Goal: Task Accomplishment & Management: Manage account settings

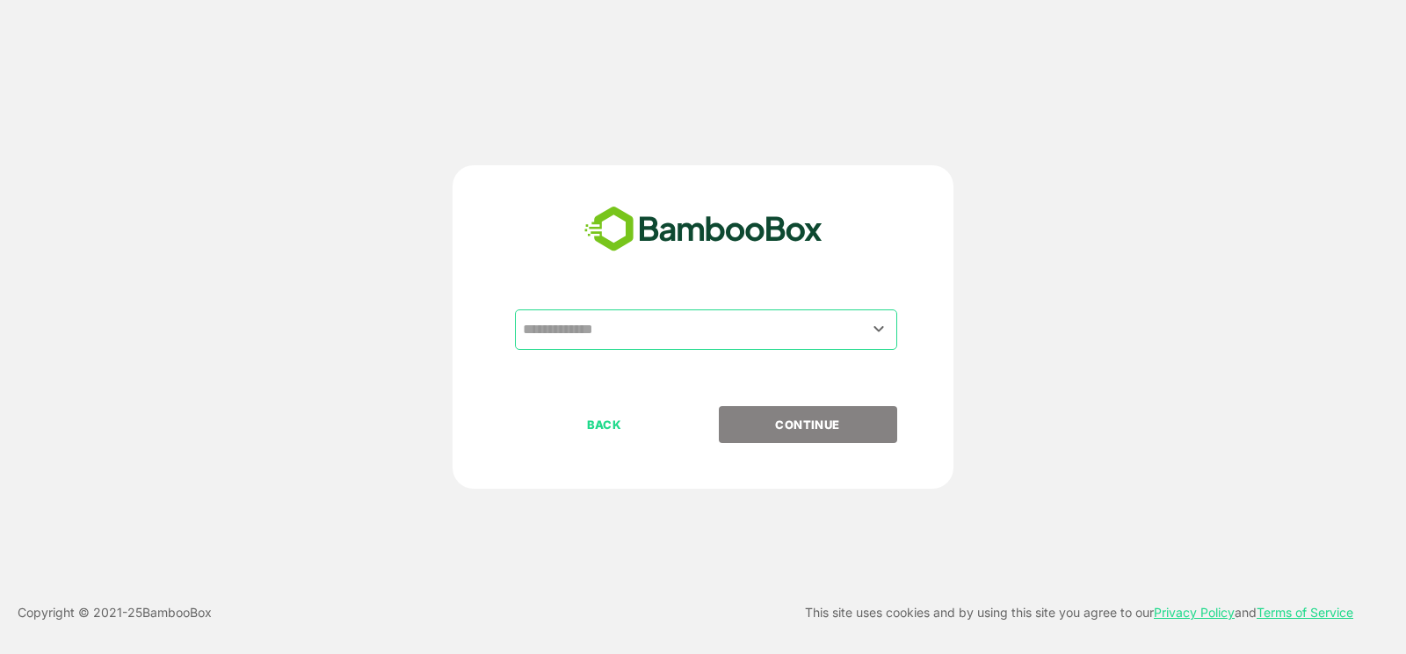
click at [688, 340] on input "text" at bounding box center [706, 329] width 375 height 33
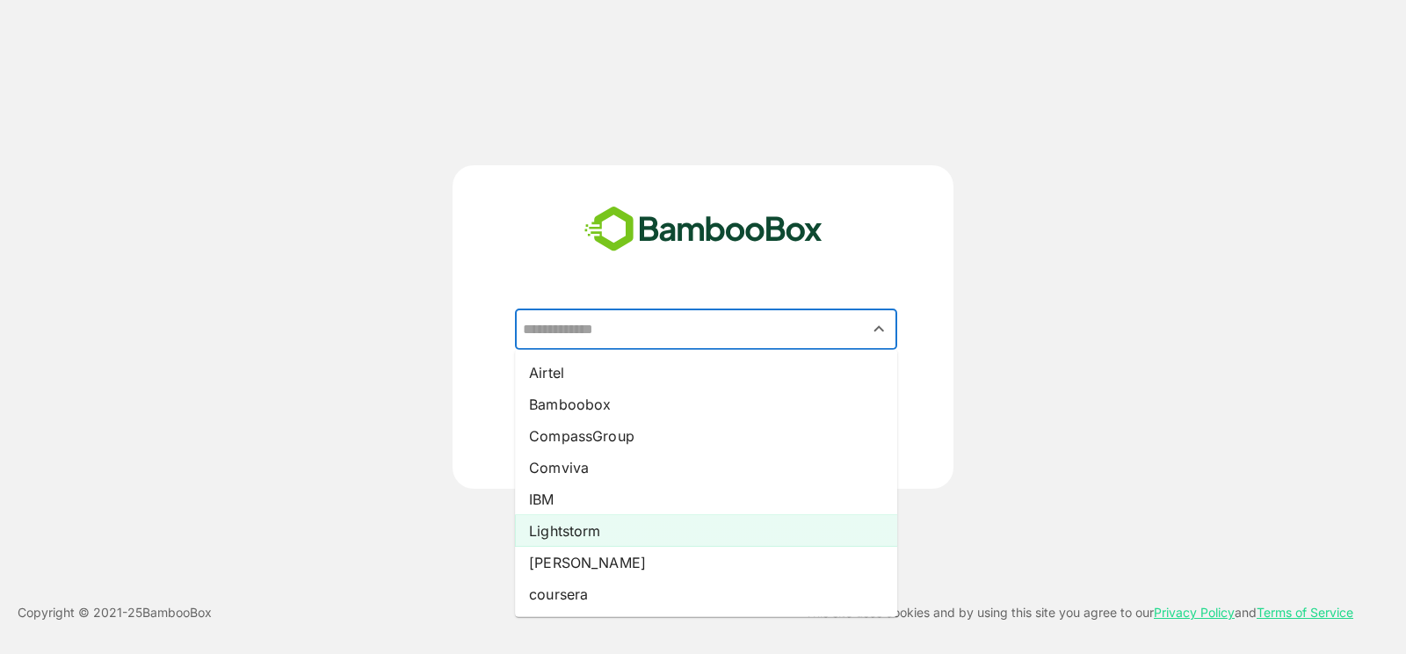
click at [661, 521] on li "Lightstorm" at bounding box center [706, 531] width 382 height 32
type input "**********"
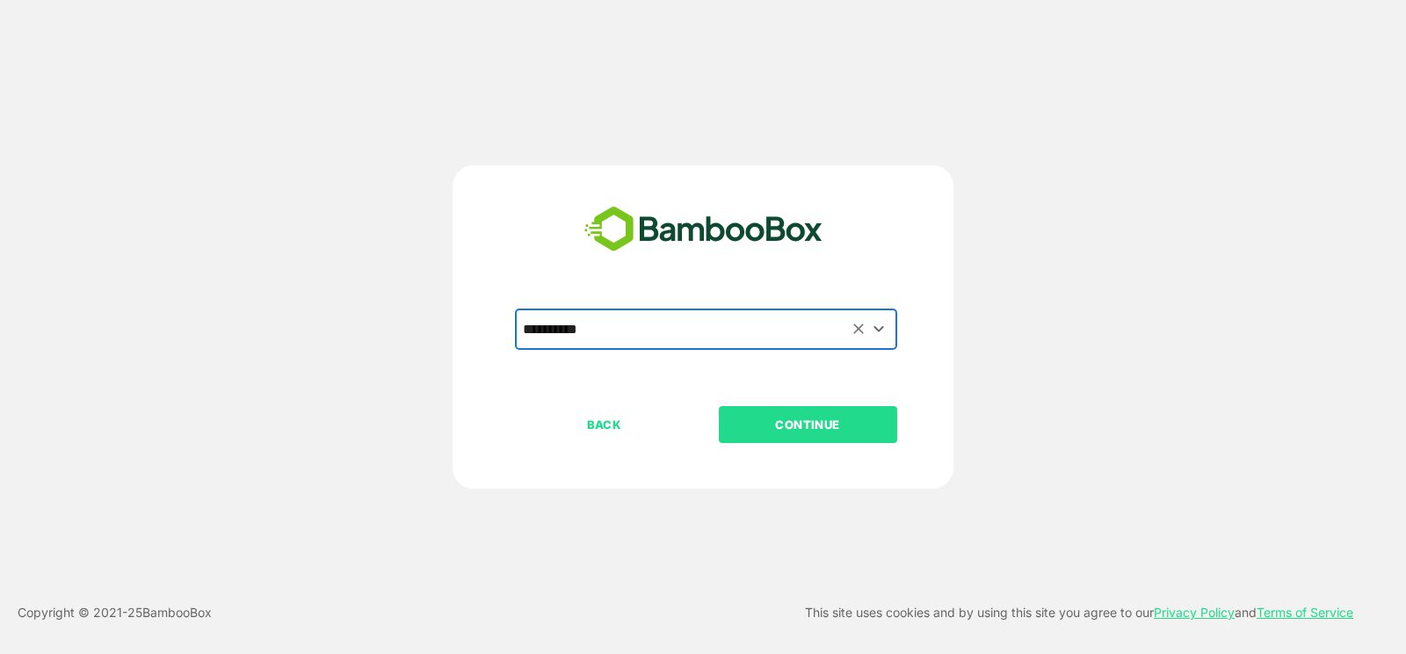
click at [842, 425] on p "CONTINUE" at bounding box center [808, 424] width 176 height 19
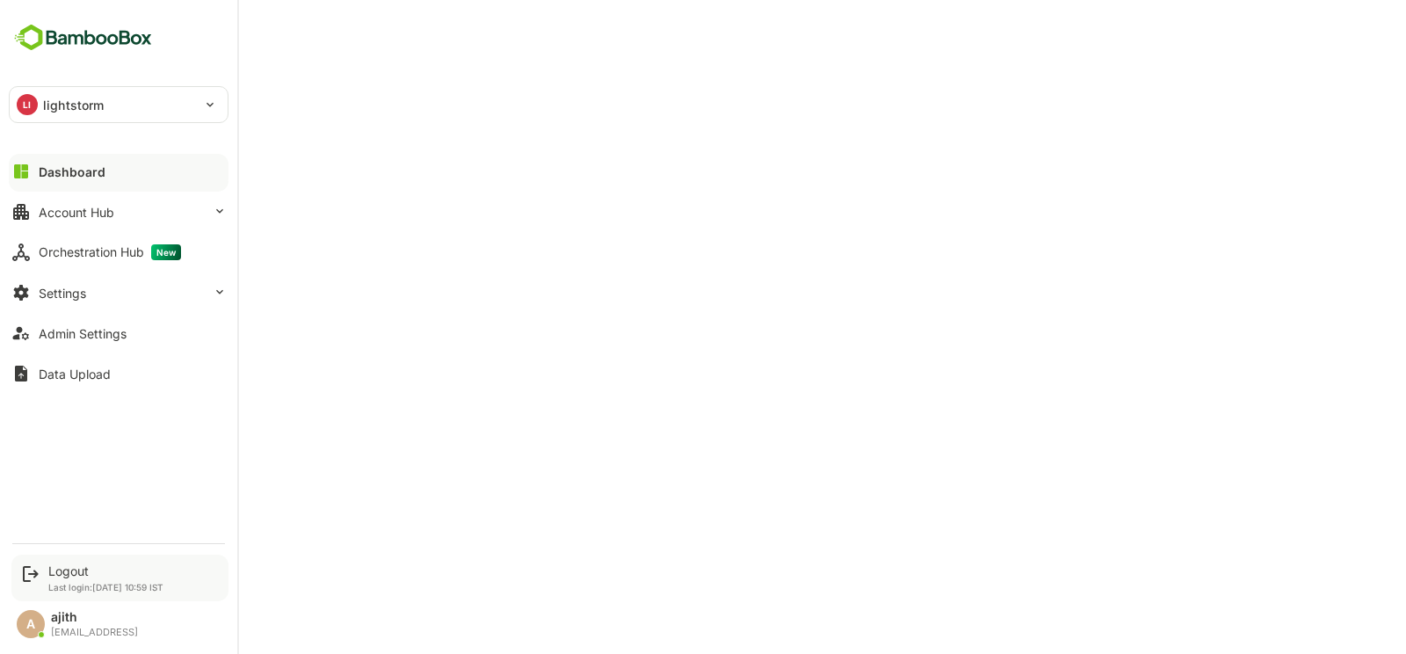
click at [95, 567] on div "Logout" at bounding box center [105, 570] width 115 height 15
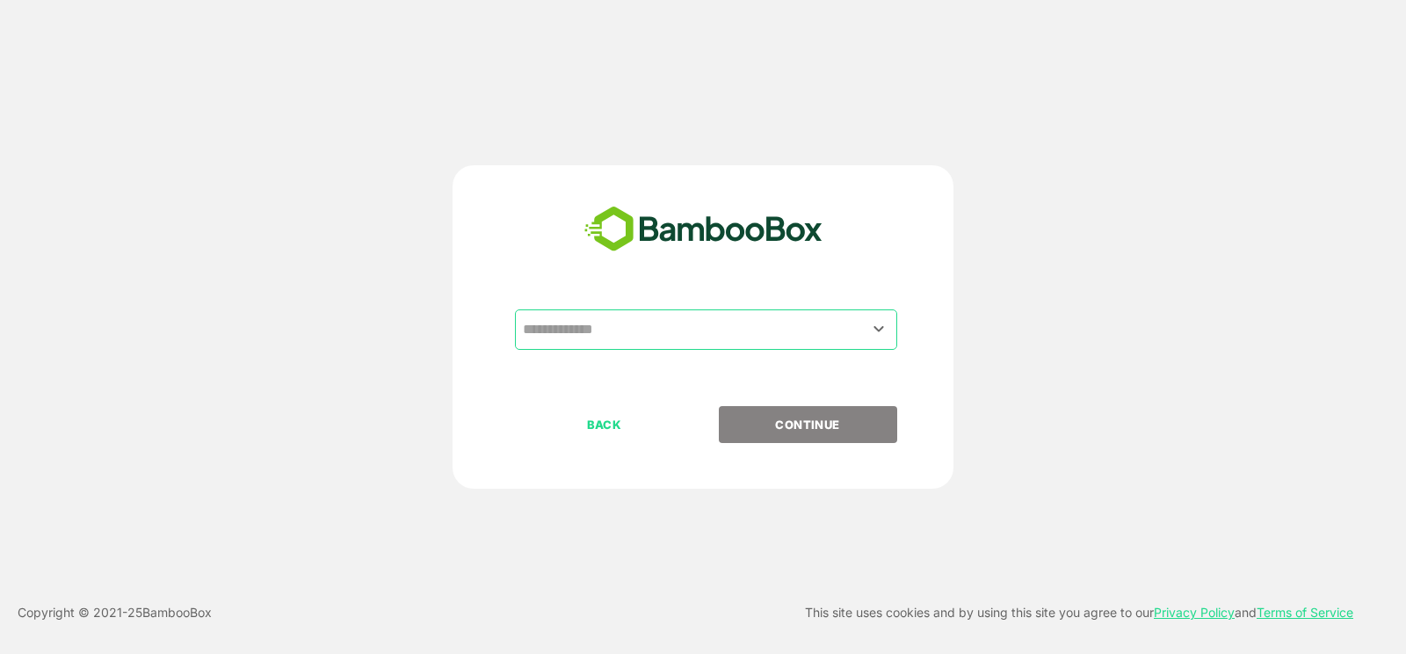
click at [742, 317] on input "text" at bounding box center [706, 329] width 375 height 33
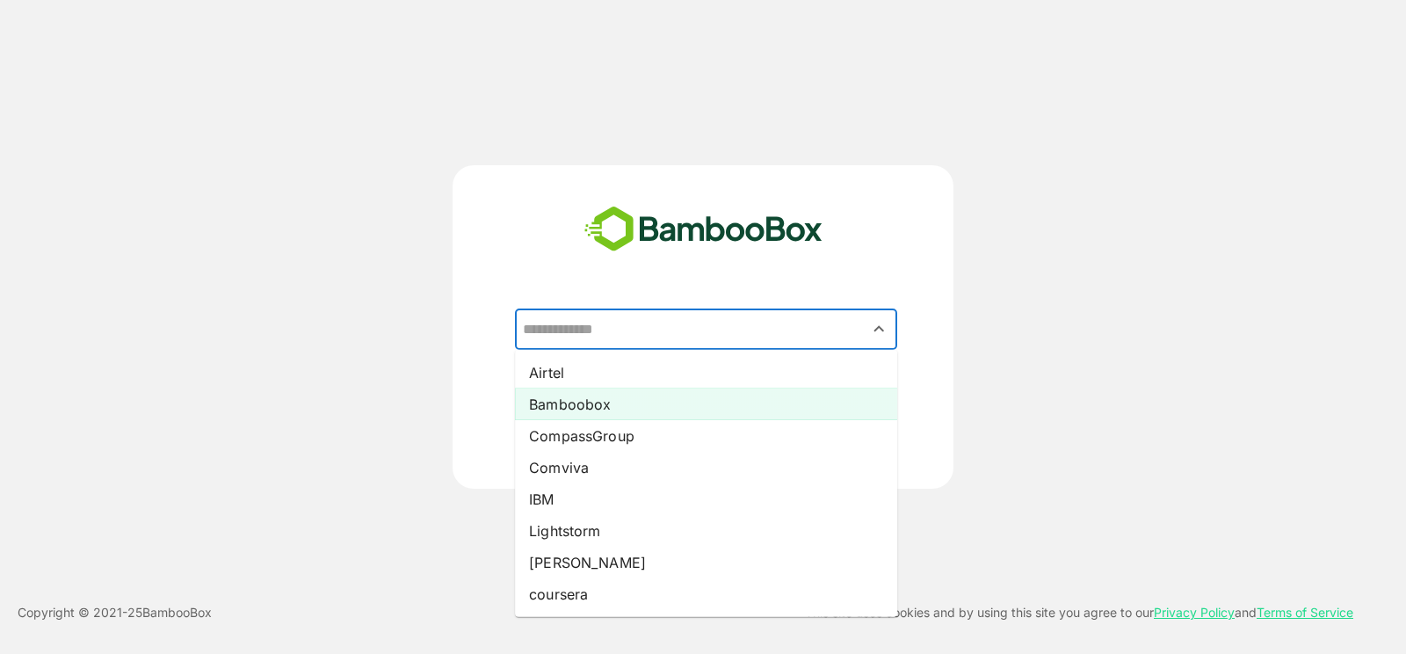
click at [665, 404] on li "Bamboobox" at bounding box center [706, 405] width 382 height 32
type input "*********"
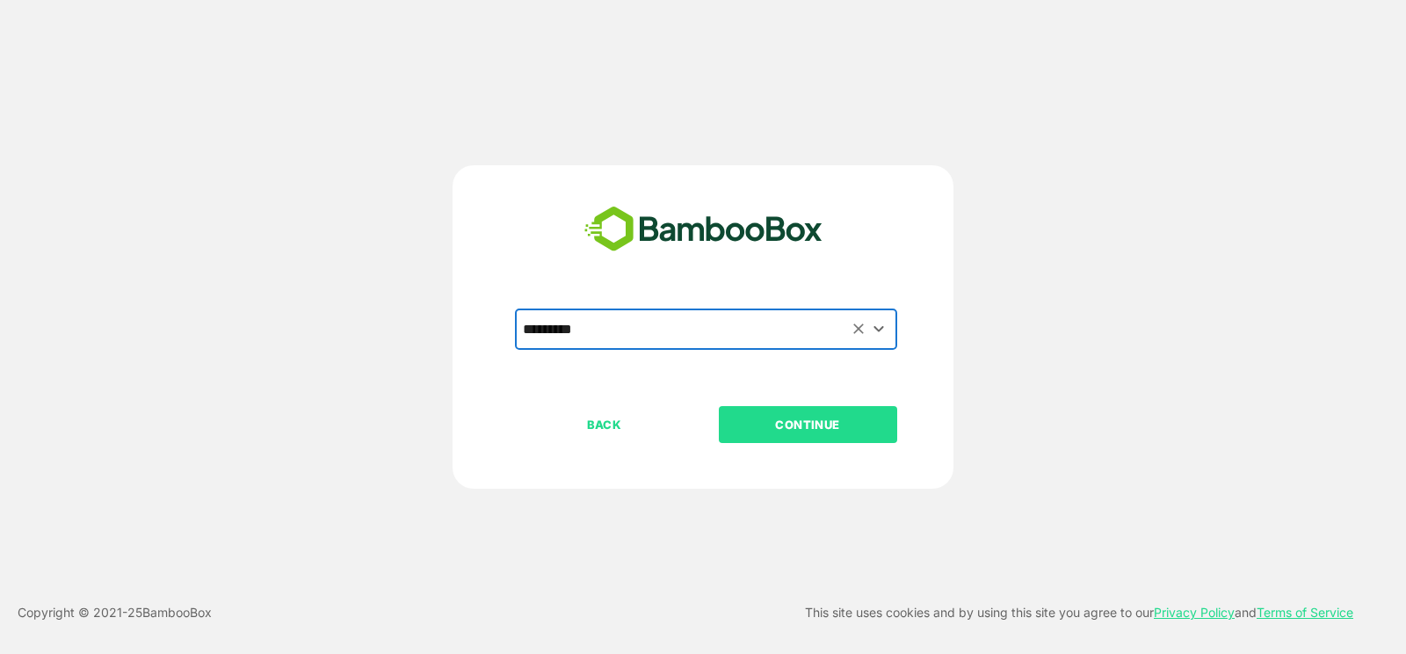
click at [793, 412] on button "CONTINUE" at bounding box center [808, 424] width 178 height 37
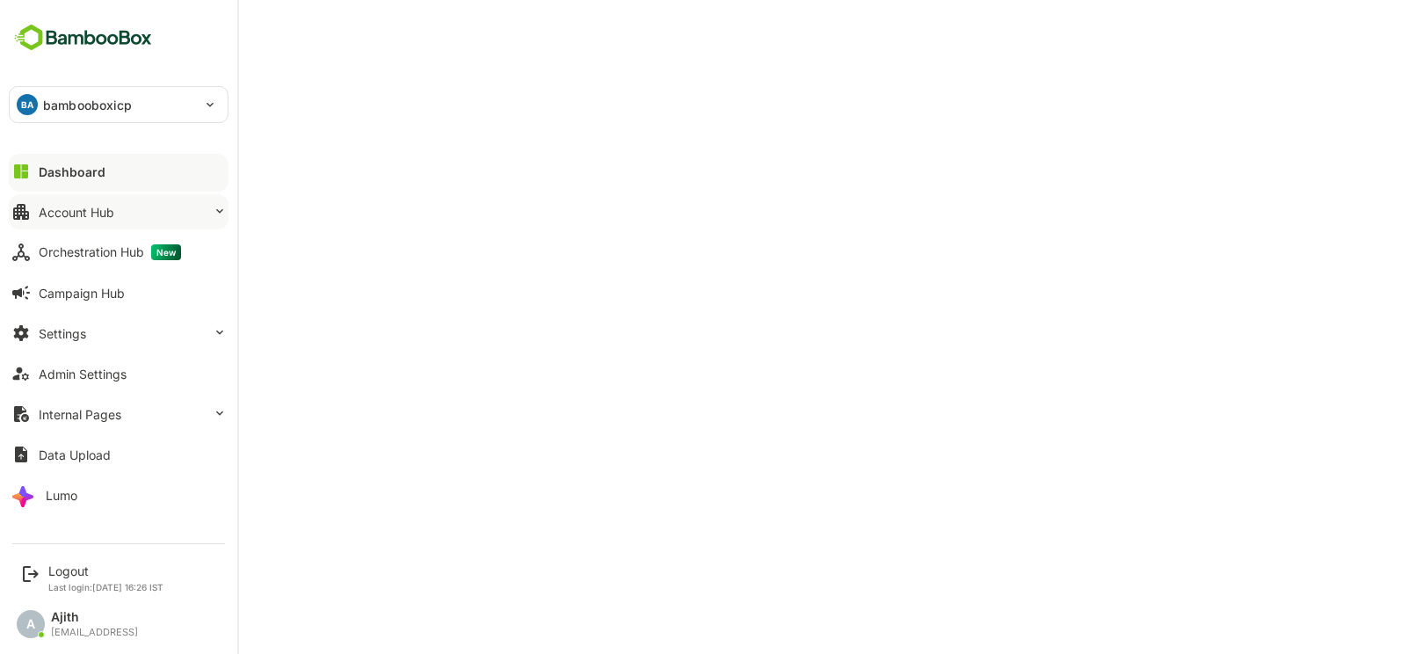
click at [155, 225] on button "Account Hub" at bounding box center [119, 211] width 220 height 35
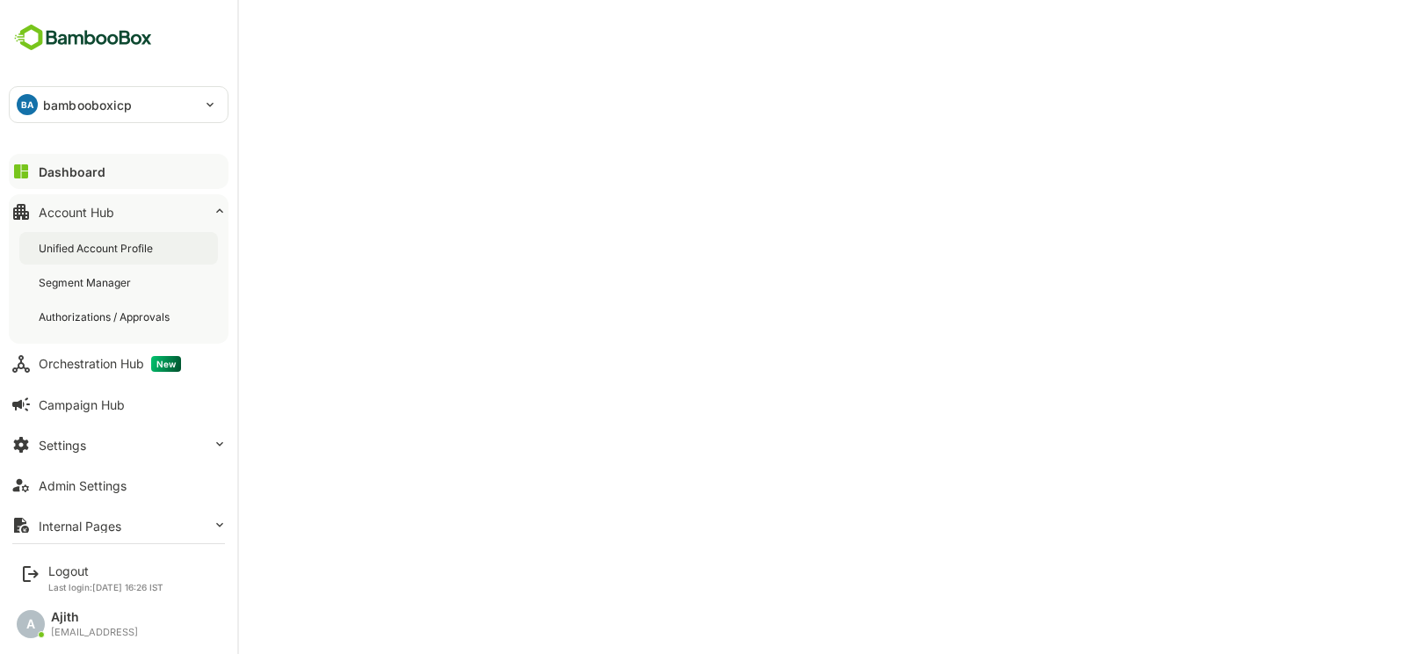
click at [152, 249] on div "Unified Account Profile" at bounding box center [98, 248] width 118 height 15
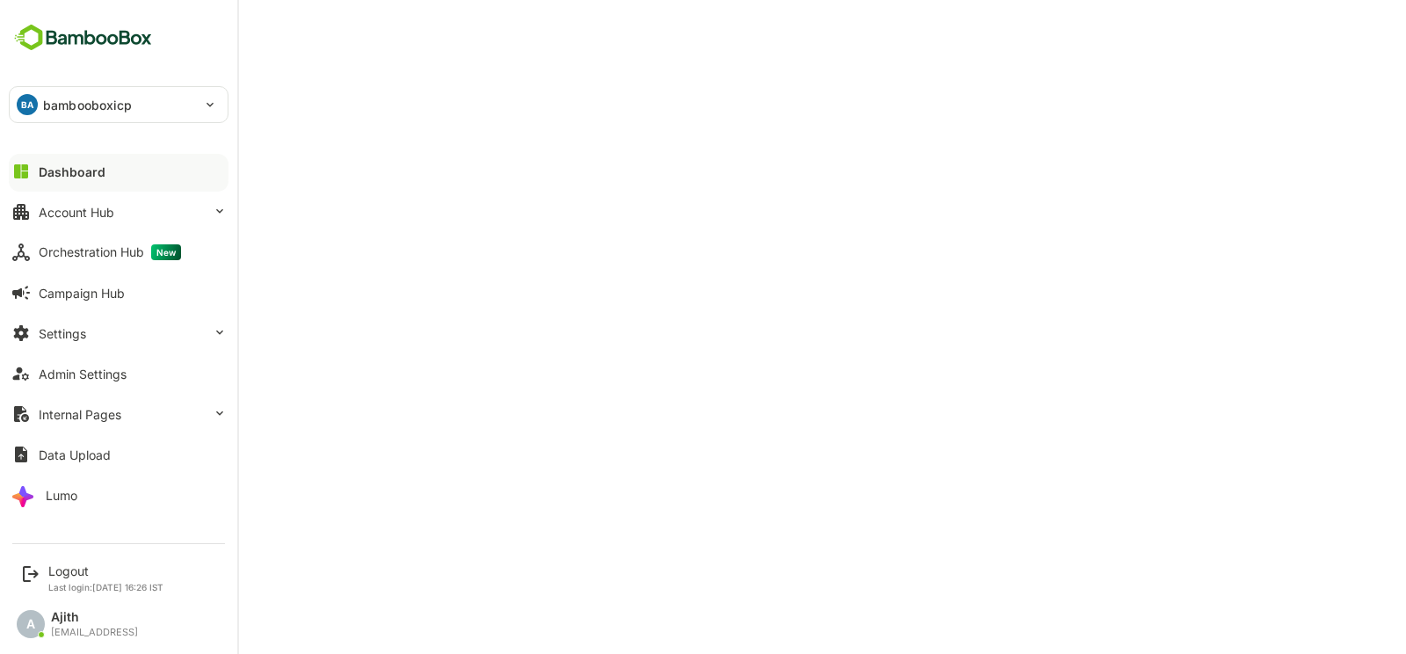
click at [62, 181] on div at bounding box center [119, 186] width 220 height 11
click at [43, 165] on div "Dashboard" at bounding box center [72, 171] width 67 height 15
click at [181, 217] on button "Account Hub" at bounding box center [119, 211] width 220 height 35
click at [36, 207] on button "Account Hub" at bounding box center [119, 211] width 220 height 35
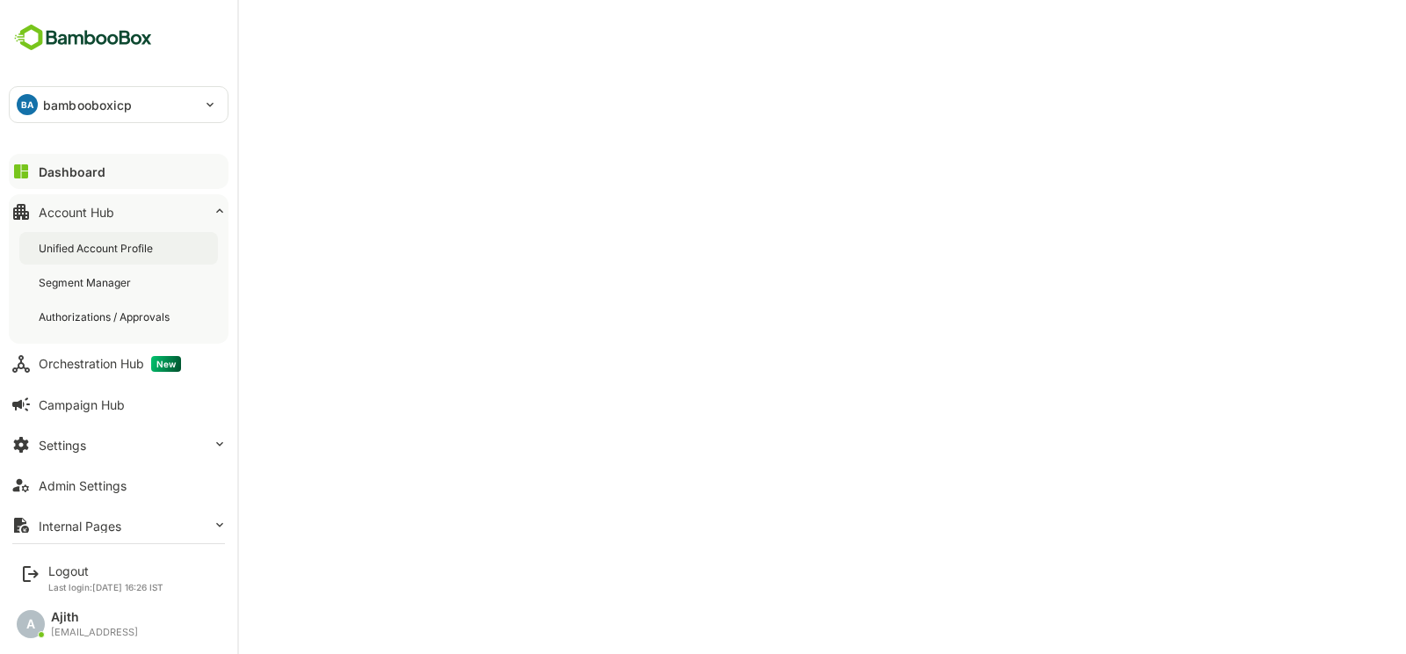
click at [74, 243] on div "Unified Account Profile" at bounding box center [98, 248] width 118 height 15
click at [142, 169] on button "Dashboard" at bounding box center [119, 171] width 220 height 35
